Goal: Navigation & Orientation: Understand site structure

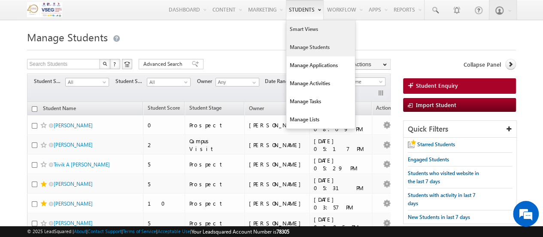
click at [299, 32] on link "Smart Views" at bounding box center [320, 29] width 69 height 18
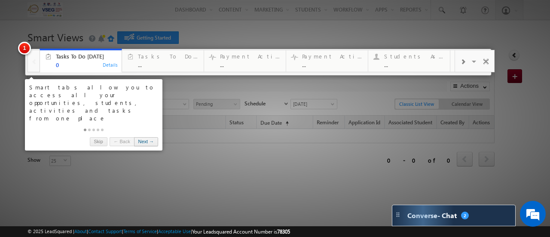
click at [152, 137] on link "Next →" at bounding box center [146, 141] width 24 height 9
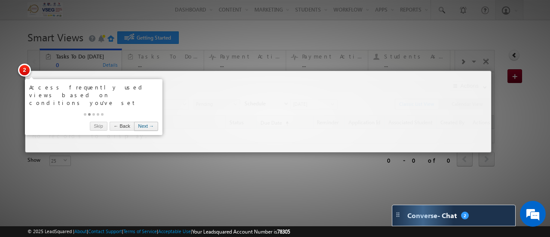
click at [150, 122] on link "Next →" at bounding box center [146, 126] width 24 height 9
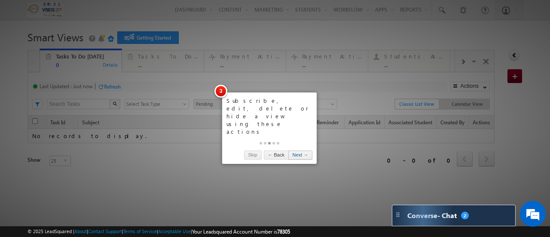
click at [304, 150] on link "Next →" at bounding box center [300, 154] width 24 height 9
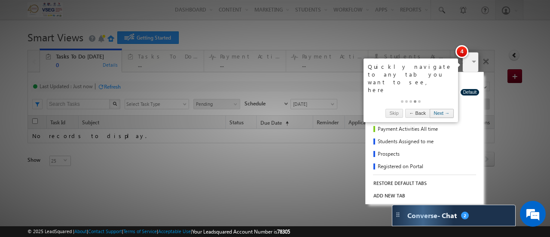
click at [447, 109] on link "Next →" at bounding box center [442, 113] width 24 height 9
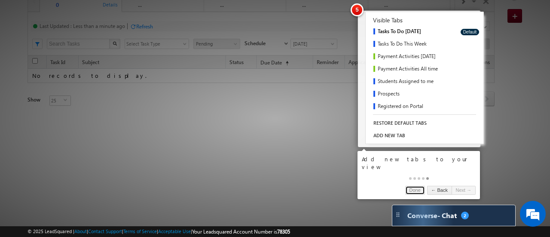
scroll to position [64, 0]
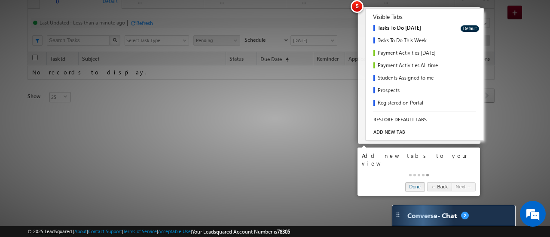
click at [405, 182] on link "Done" at bounding box center [415, 186] width 20 height 9
